Goal: Contribute content: Add original content to the website for others to see

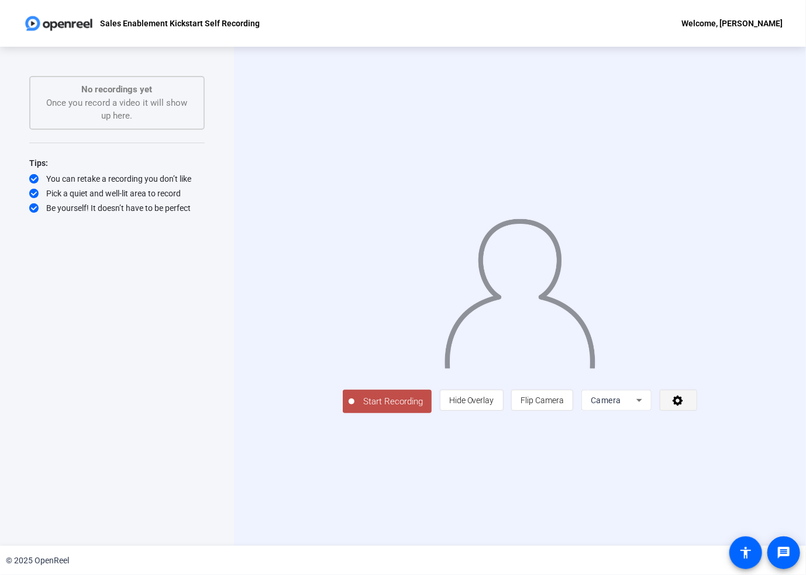
click at [683, 406] on icon at bounding box center [678, 401] width 11 height 11
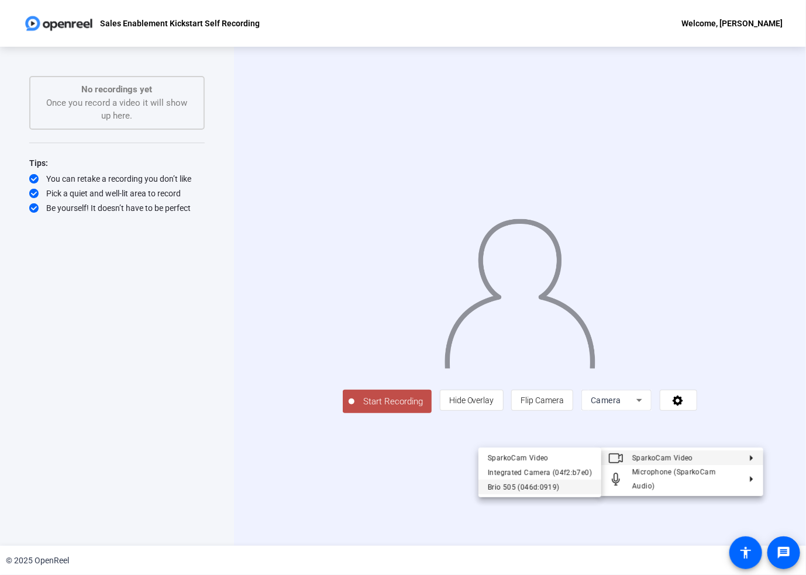
click at [545, 488] on div "Brio 505 (046d:0919)" at bounding box center [540, 488] width 104 height 14
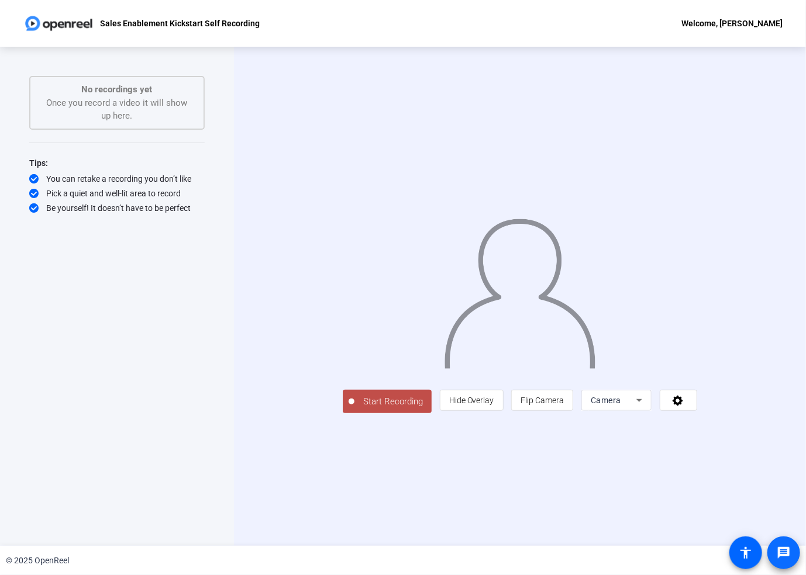
click at [785, 552] on mat-icon "message" at bounding box center [784, 553] width 14 height 14
click at [646, 408] on icon at bounding box center [639, 401] width 14 height 14
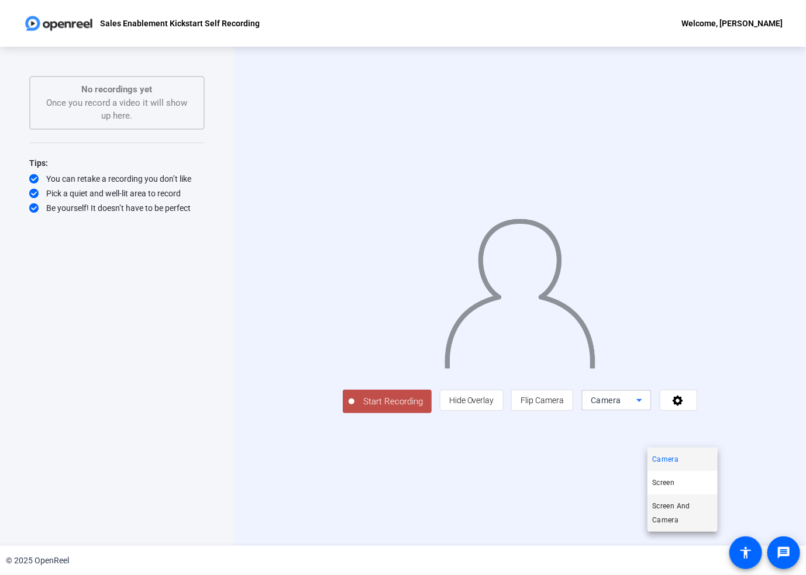
click at [664, 521] on span "Screen And Camera" at bounding box center [682, 513] width 61 height 28
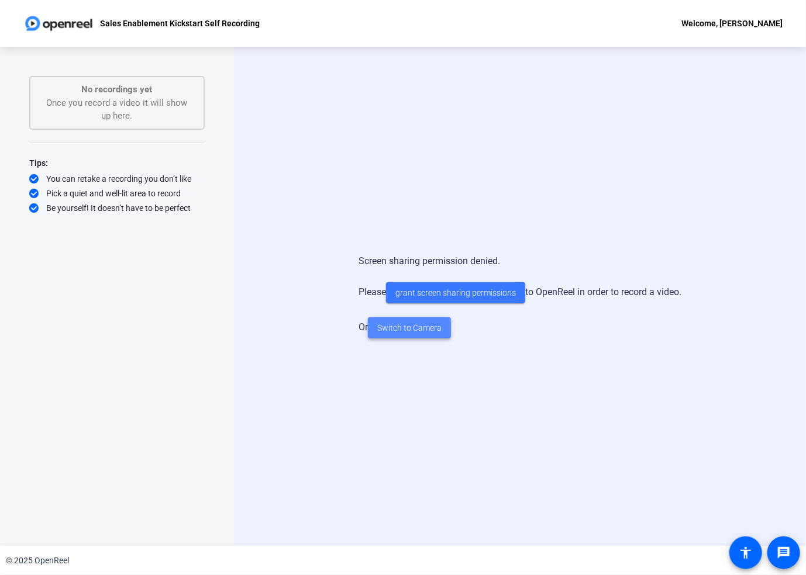
click at [414, 329] on span "Switch to Camera" at bounding box center [409, 328] width 64 height 12
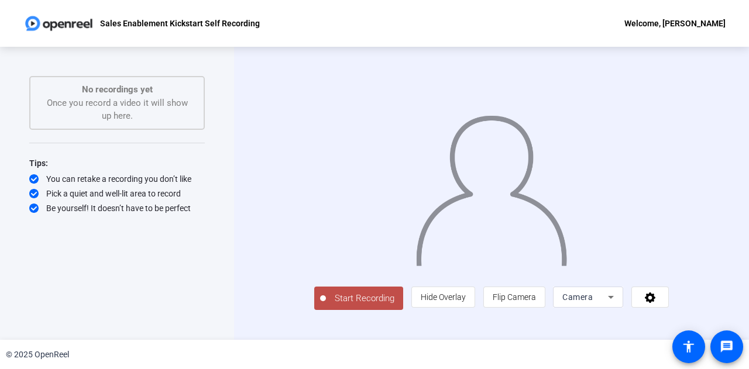
click at [326, 305] on span "Start Recording" at bounding box center [364, 298] width 77 height 13
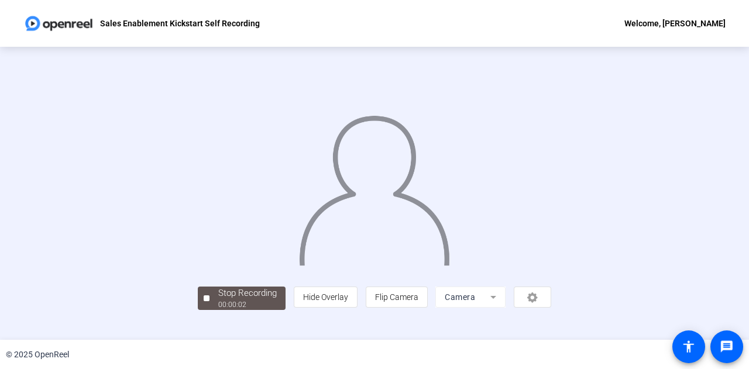
click at [353, 226] on img at bounding box center [374, 185] width 153 height 159
click at [218, 310] on div "00:00:07" at bounding box center [247, 304] width 58 height 11
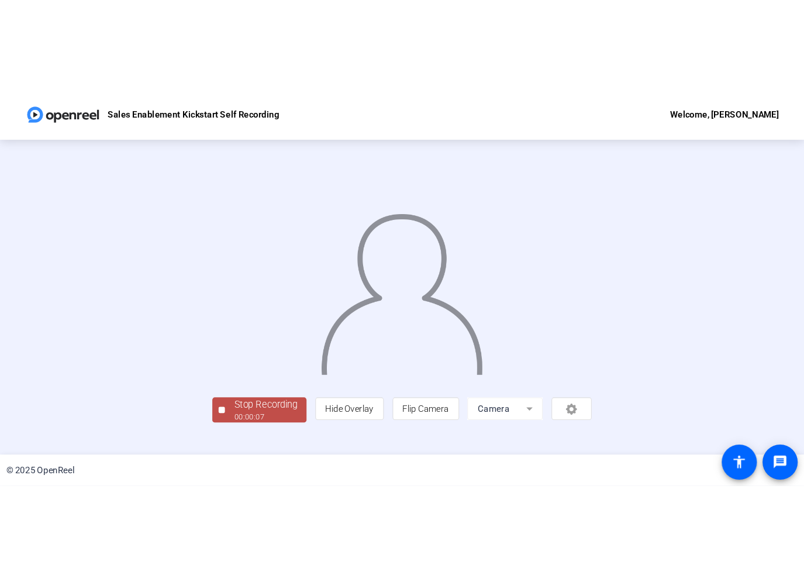
scroll to position [0, 0]
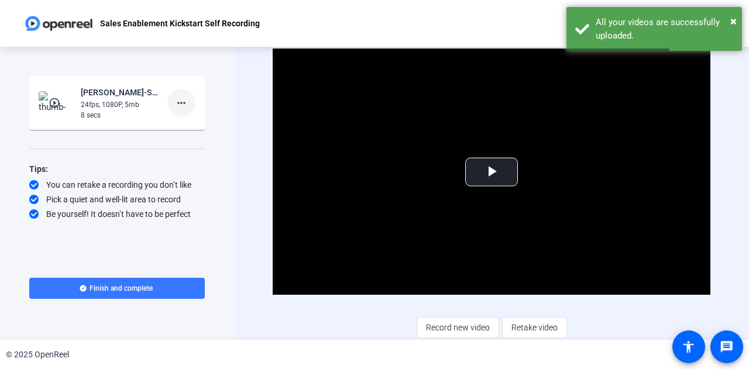
click at [180, 104] on mat-icon "more_horiz" at bounding box center [181, 103] width 14 height 14
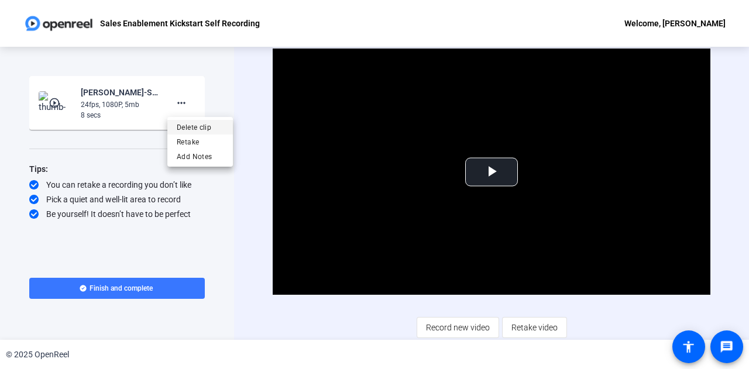
click at [185, 123] on span "Delete clip" at bounding box center [200, 127] width 47 height 14
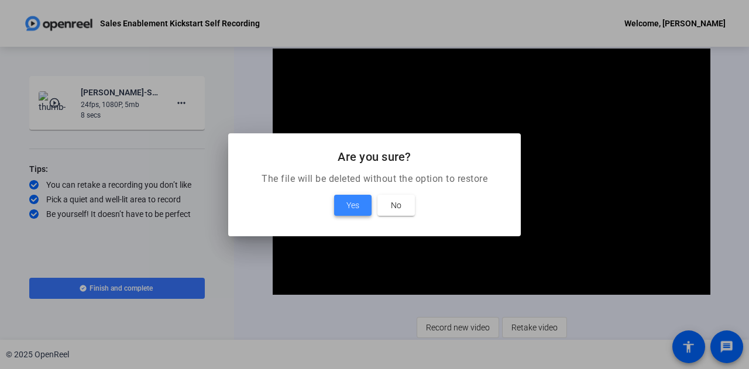
click at [356, 204] on span "Yes" at bounding box center [352, 205] width 13 height 14
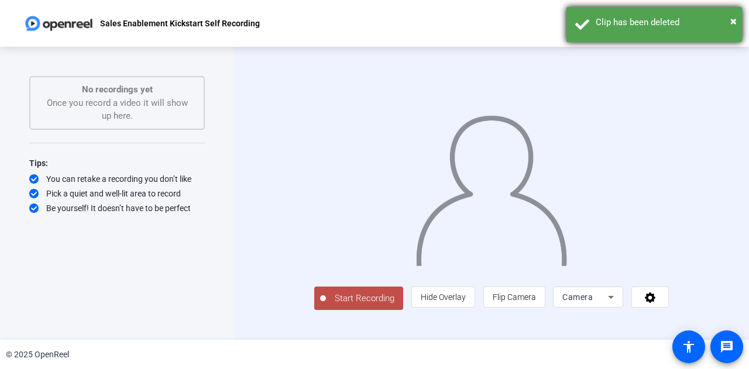
click at [736, 20] on div "× Clip has been deleted" at bounding box center [653, 24] width 175 height 35
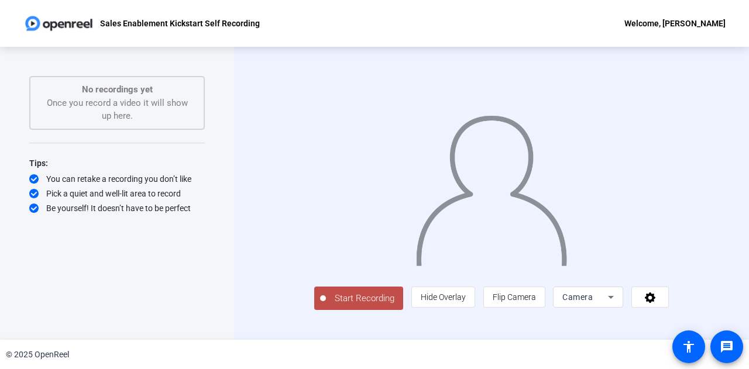
click at [703, 23] on div "Welcome, [PERSON_NAME]" at bounding box center [674, 23] width 101 height 14
click at [585, 35] on div at bounding box center [374, 184] width 749 height 369
